Goal: Information Seeking & Learning: Learn about a topic

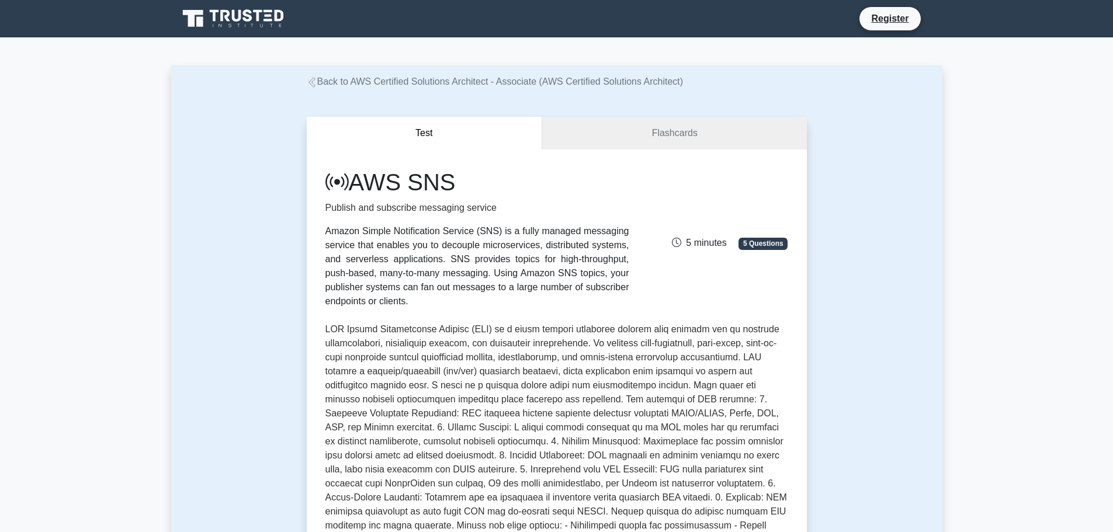
click at [250, 25] on icon at bounding box center [234, 19] width 112 height 22
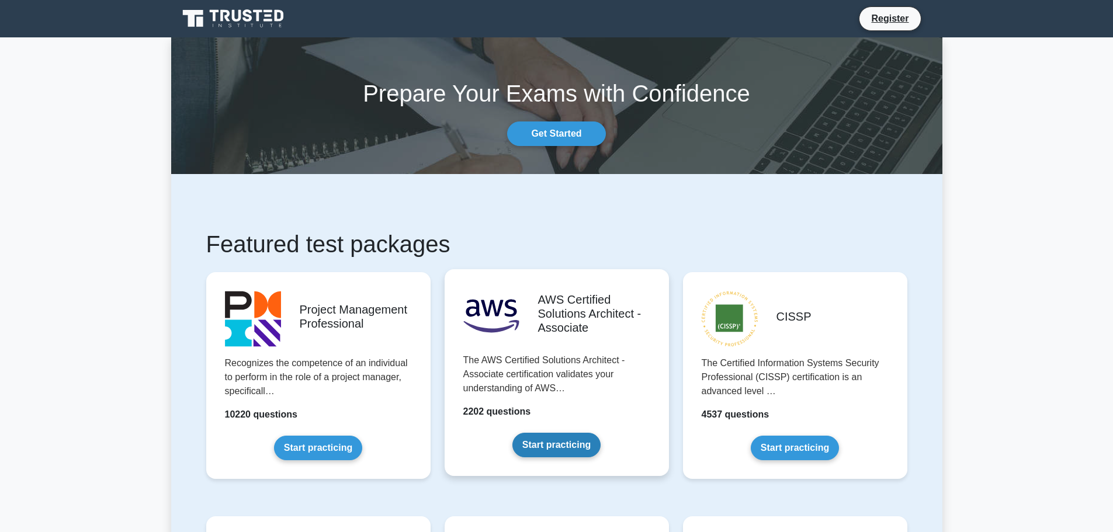
click at [586, 433] on link "Start practicing" at bounding box center [557, 445] width 88 height 25
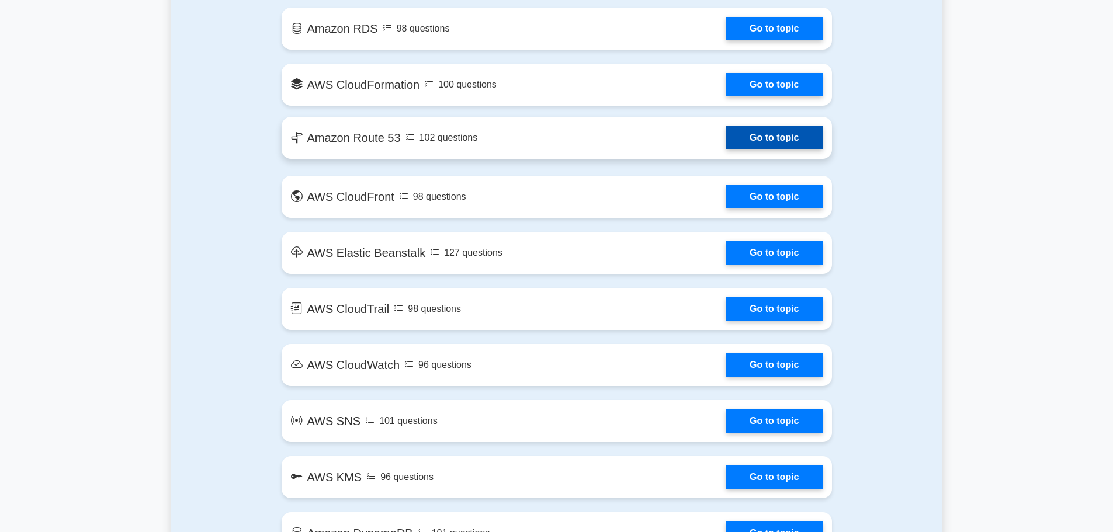
scroll to position [1052, 0]
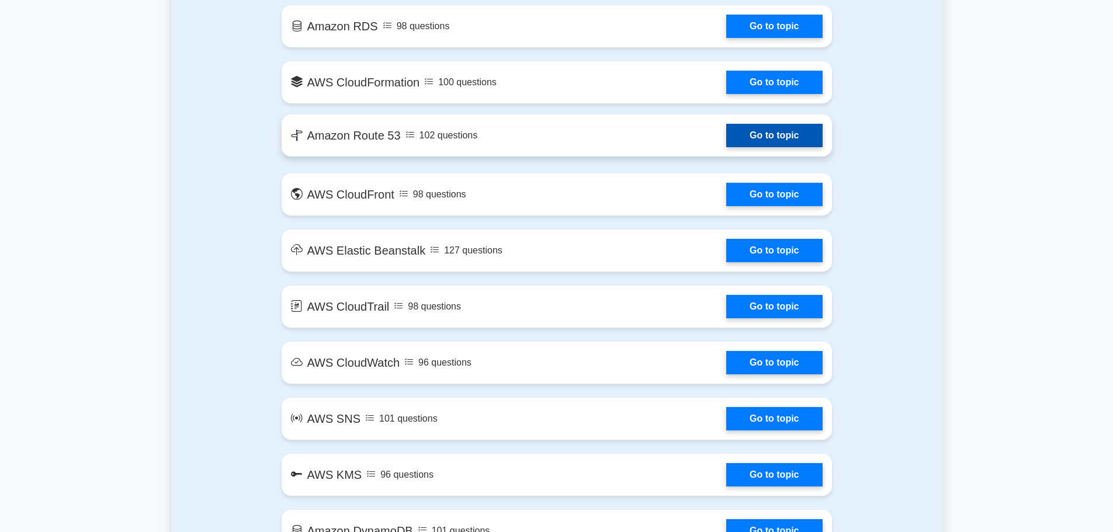
click at [727, 146] on link "Go to topic" at bounding box center [775, 135] width 96 height 23
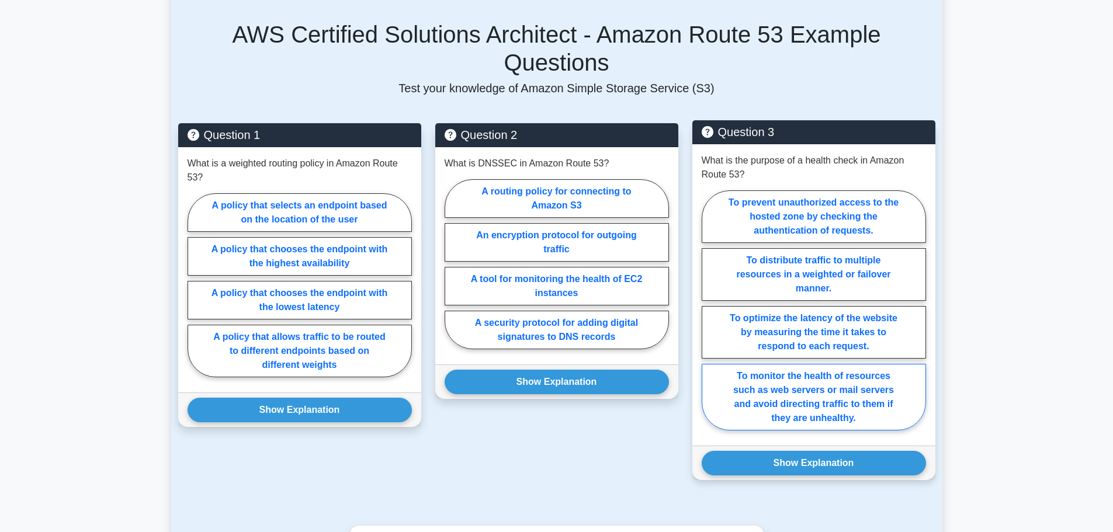
scroll to position [701, 0]
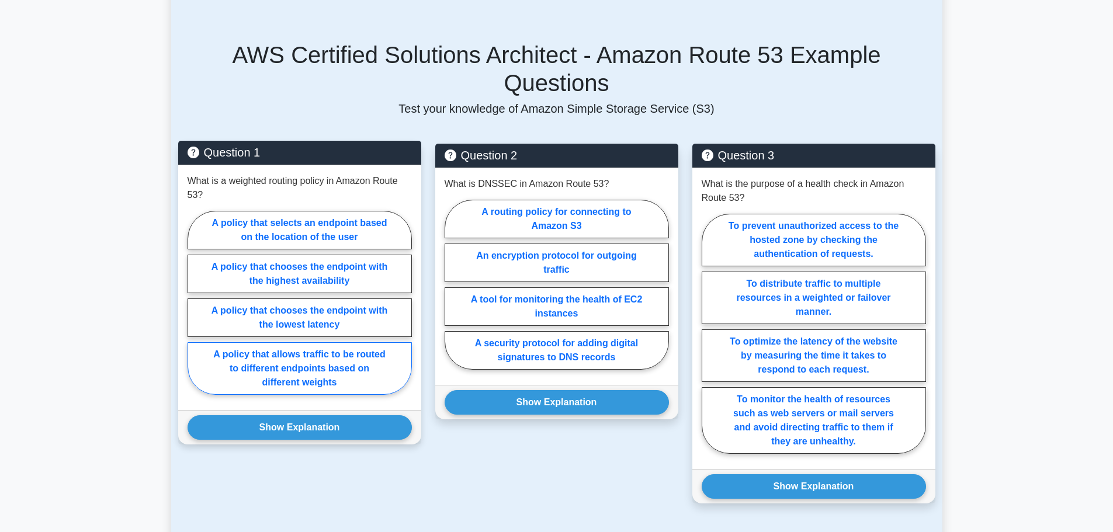
click at [338, 343] on label "A policy that allows traffic to be routed to different endpoints based on diffe…" at bounding box center [300, 369] width 224 height 53
click at [195, 307] on input "A policy that allows traffic to be routed to different endpoints based on diffe…" at bounding box center [192, 307] width 8 height 8
radio input "true"
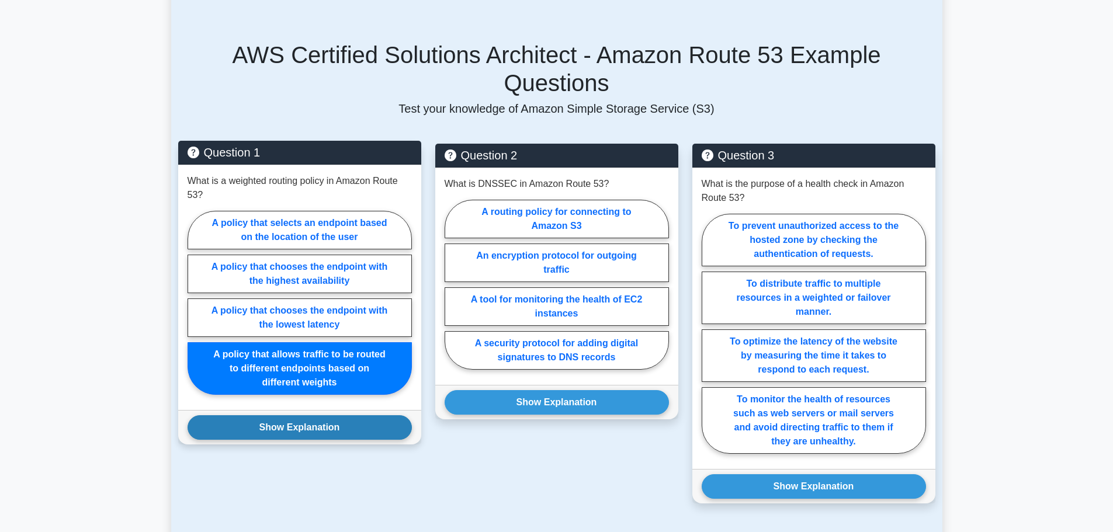
click at [342, 416] on button "Show Explanation" at bounding box center [300, 428] width 224 height 25
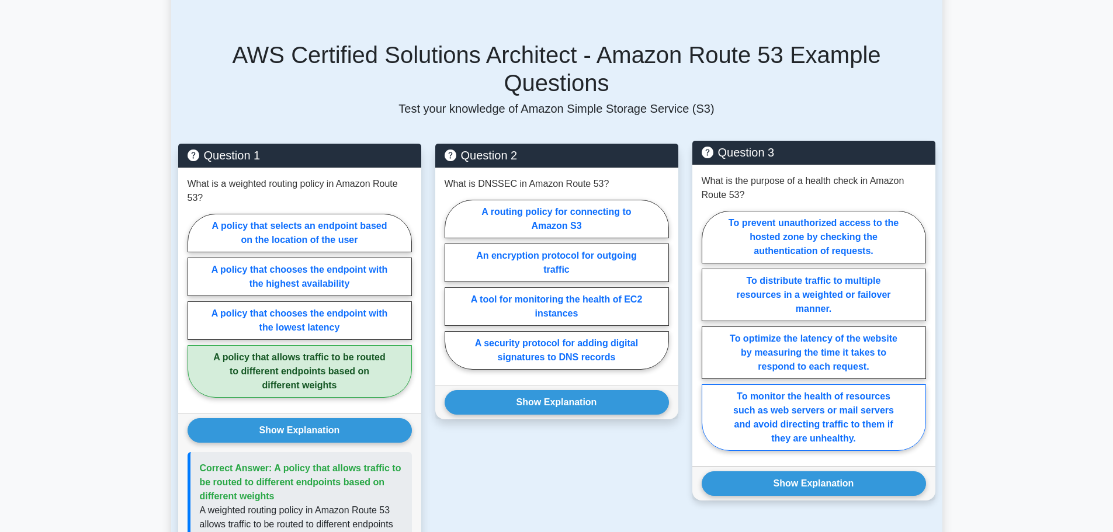
click at [878, 385] on label "To monitor the health of resources such as web servers or mail servers and avoi…" at bounding box center [814, 418] width 224 height 67
click at [710, 338] on input "To monitor the health of resources such as web servers or mail servers and avoi…" at bounding box center [706, 335] width 8 height 8
radio input "true"
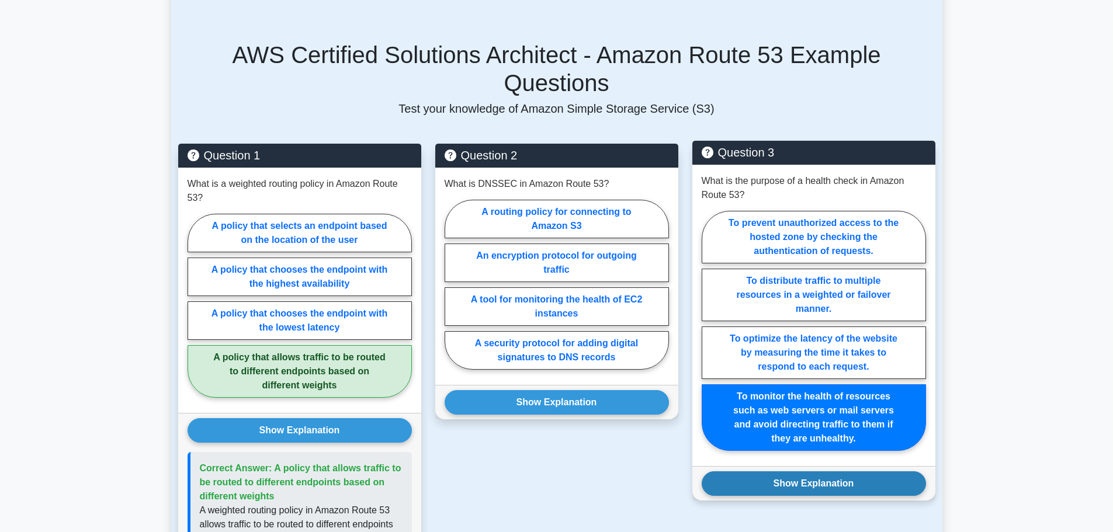
click at [859, 472] on button "Show Explanation" at bounding box center [814, 484] width 224 height 25
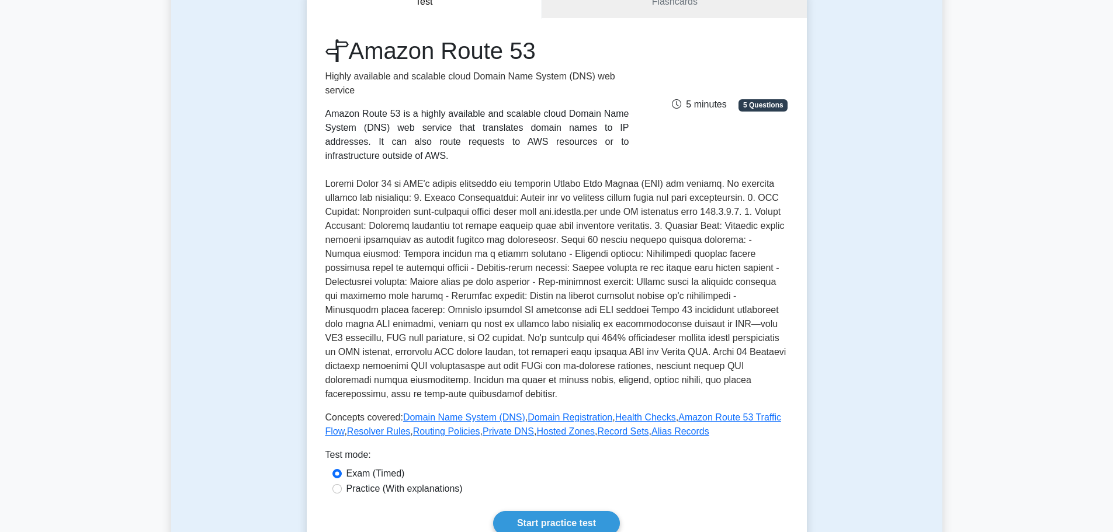
scroll to position [0, 0]
